Goal: Task Accomplishment & Management: Use online tool/utility

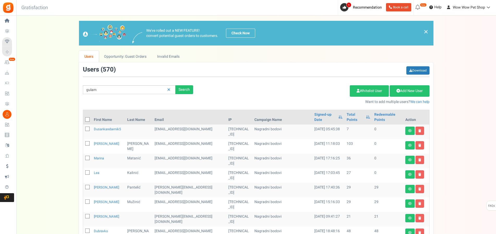
type input "gulam"
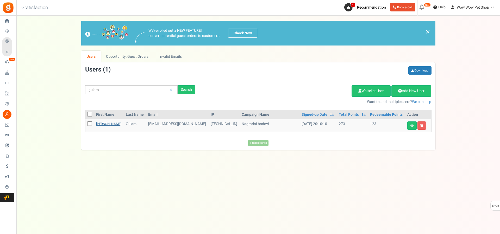
click at [102, 124] on link "[PERSON_NAME]" at bounding box center [108, 124] width 25 height 5
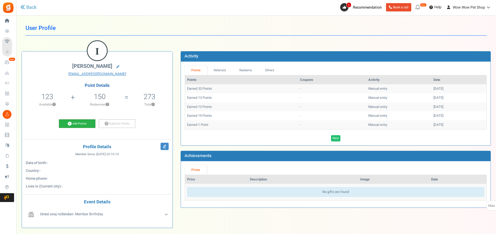
click at [70, 126] on link "Add Points" at bounding box center [77, 124] width 36 height 9
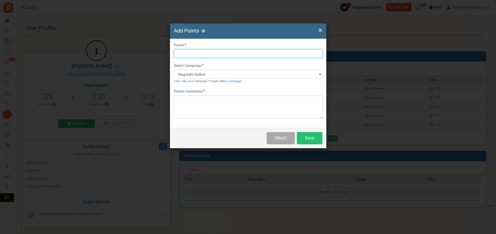
click at [196, 53] on input "text" at bounding box center [248, 53] width 148 height 9
type input "55"
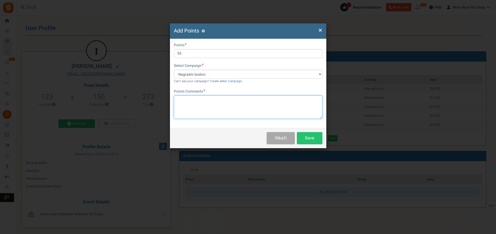
click at [212, 104] on textarea at bounding box center [248, 107] width 148 height 23
type textarea "Račun br. 1381"
click at [304, 136] on button "Save" at bounding box center [310, 138] width 26 height 12
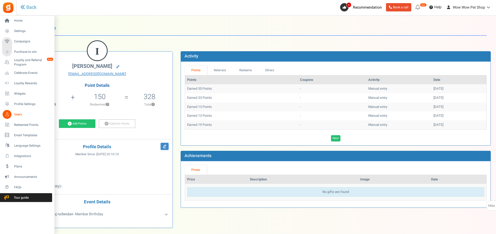
click at [8, 116] on icon at bounding box center [7, 114] width 9 height 9
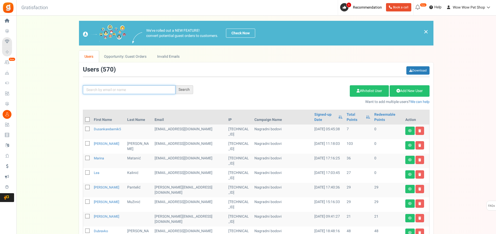
click at [109, 86] on input "text" at bounding box center [129, 89] width 92 height 9
type input "[PERSON_NAME]"
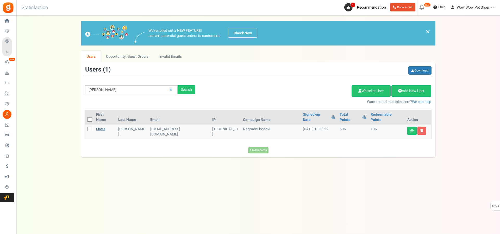
click at [99, 127] on link "Matea" at bounding box center [100, 129] width 9 height 5
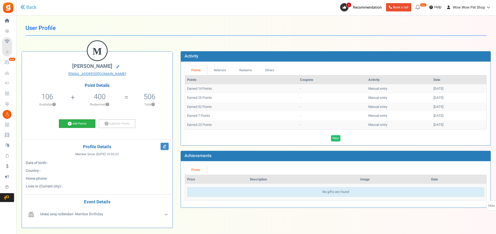
click at [78, 126] on link "Add Points" at bounding box center [77, 124] width 36 height 9
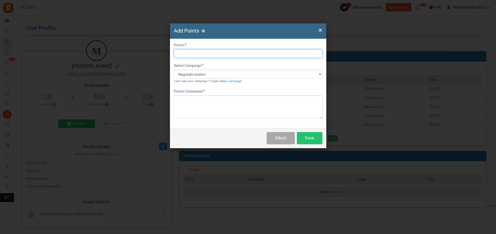
click at [204, 53] on input "text" at bounding box center [248, 53] width 148 height 9
click at [186, 55] on input "14" at bounding box center [248, 53] width 148 height 9
type input "13"
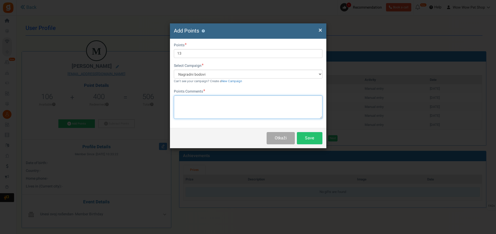
click at [198, 103] on textarea at bounding box center [248, 107] width 148 height 23
click at [219, 102] on textarea "Račun br." at bounding box center [248, 107] width 148 height 23
click at [211, 103] on textarea "Račun br." at bounding box center [248, 107] width 148 height 23
type textarea "Račun br. 1382"
click at [309, 137] on button "Save" at bounding box center [310, 138] width 26 height 12
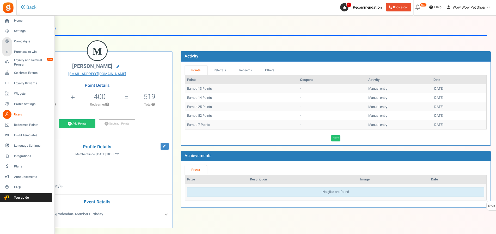
click at [12, 113] on link "Users" at bounding box center [27, 114] width 50 height 9
